Goal: Task Accomplishment & Management: Complete application form

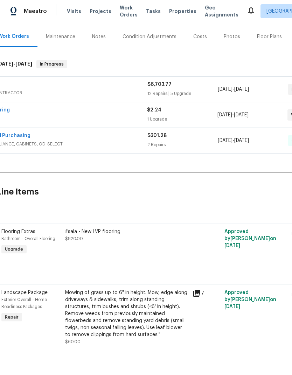
scroll to position [80, 39]
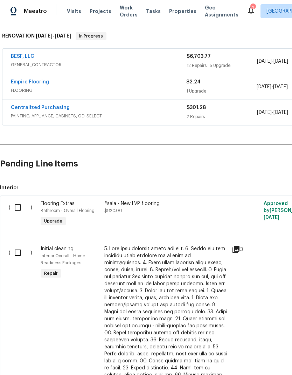
scroll to position [108, 0]
click at [12, 258] on input "checkbox" at bounding box center [21, 252] width 20 height 15
checkbox input "true"
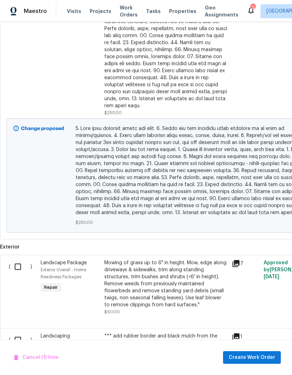
scroll to position [433, 0]
click at [17, 259] on input "checkbox" at bounding box center [21, 266] width 20 height 15
checkbox input "true"
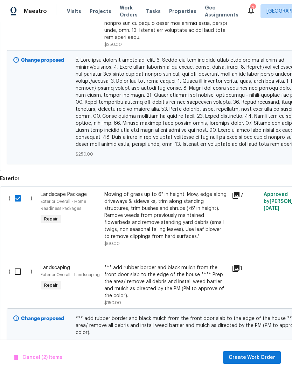
scroll to position [506, 0]
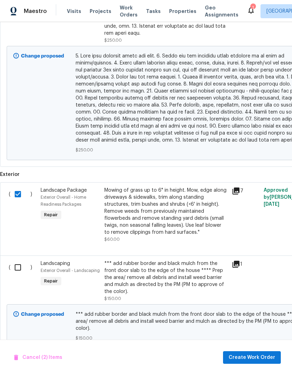
click at [17, 260] on input "checkbox" at bounding box center [21, 267] width 20 height 15
checkbox input "true"
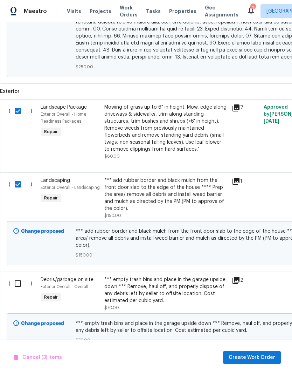
scroll to position [588, 0]
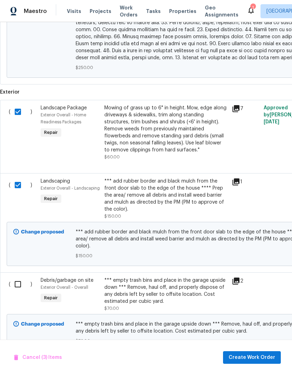
click at [18, 277] on input "checkbox" at bounding box center [21, 284] width 20 height 15
checkbox input "true"
click at [257, 355] on span "Create Work Order" at bounding box center [252, 357] width 47 height 9
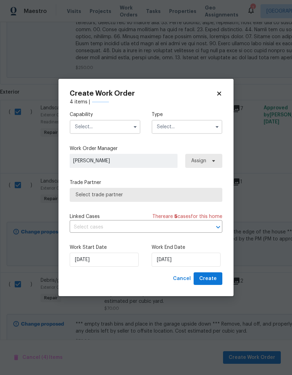
checkbox input "false"
click at [131, 128] on button "button" at bounding box center [135, 127] width 8 height 8
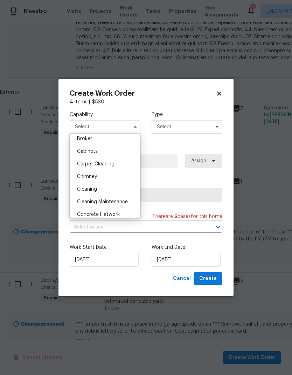
scroll to position [52, 0]
click at [105, 193] on div "Cleaning" at bounding box center [104, 190] width 67 height 13
type input "Cleaning"
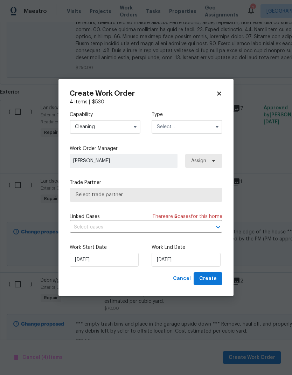
click at [195, 131] on input "text" at bounding box center [187, 127] width 71 height 14
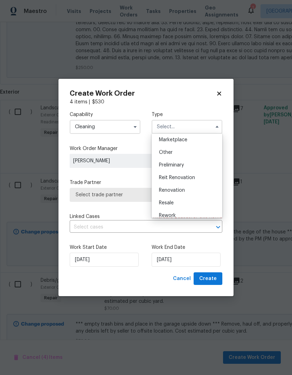
scroll to position [128, 0]
click at [202, 197] on div "Renovation" at bounding box center [186, 190] width 67 height 13
type input "Renovation"
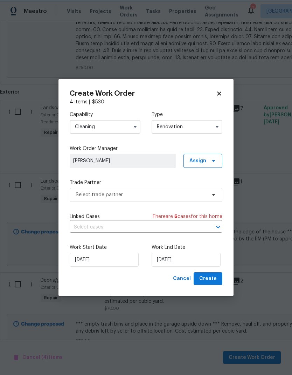
scroll to position [0, 0]
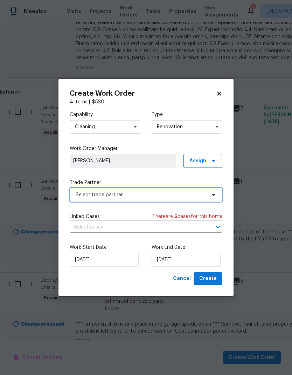
click at [205, 197] on span "Select trade partner" at bounding box center [141, 194] width 131 height 7
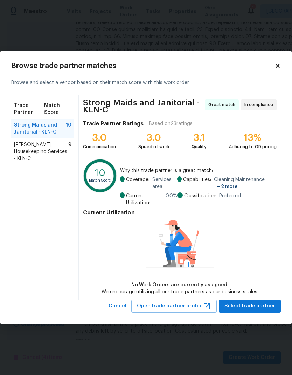
click at [42, 157] on div "Arelis Housekeeping Services - KLN-C 9" at bounding box center [42, 151] width 63 height 27
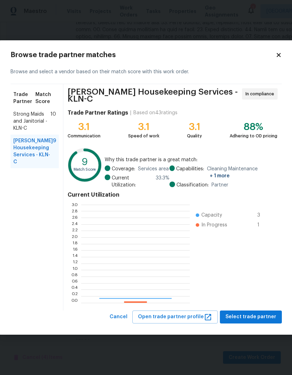
scroll to position [98, 109]
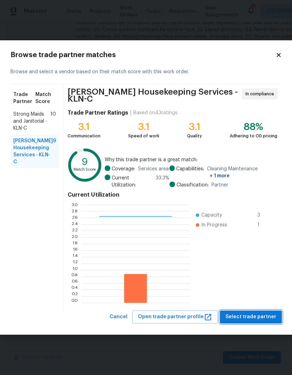
click at [256, 316] on span "Select trade partner" at bounding box center [251, 317] width 51 height 9
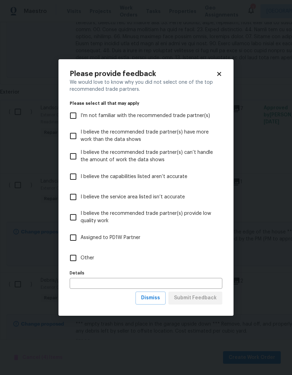
click at [79, 257] on input "Other" at bounding box center [73, 258] width 15 height 15
checkbox input "true"
click at [206, 300] on span "Submit Feedback" at bounding box center [195, 298] width 43 height 9
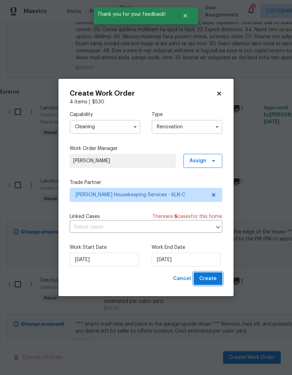
click at [218, 284] on button "Create" at bounding box center [208, 278] width 29 height 13
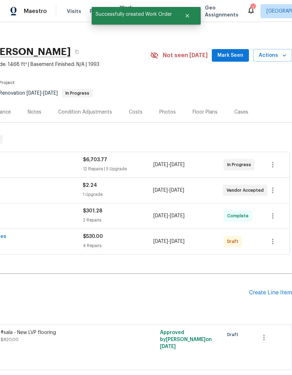
scroll to position [5, 104]
click at [270, 245] on icon "button" at bounding box center [273, 241] width 8 height 8
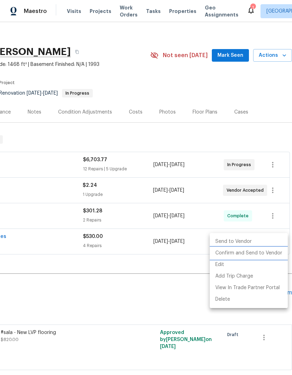
click at [266, 254] on li "Confirm and Send to Vendor" at bounding box center [249, 253] width 78 height 12
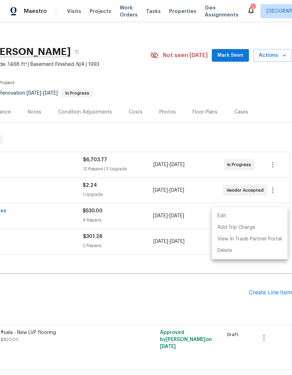
click at [168, 310] on div at bounding box center [146, 187] width 292 height 375
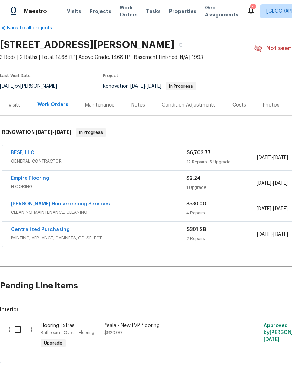
scroll to position [12, 0]
